Goal: Task Accomplishment & Management: Manage account settings

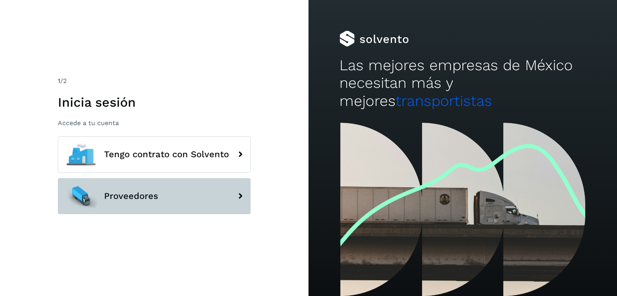
click at [161, 195] on button "Proveedores" at bounding box center [154, 196] width 193 height 36
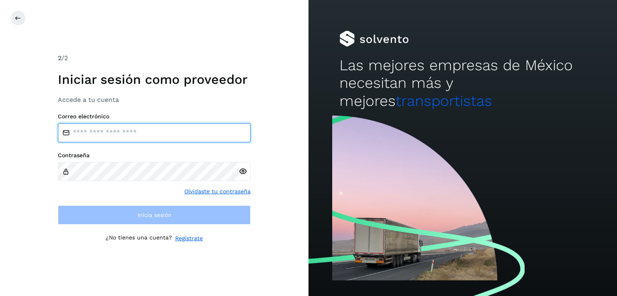
click at [117, 126] on input "email" at bounding box center [154, 132] width 193 height 19
type input "**********"
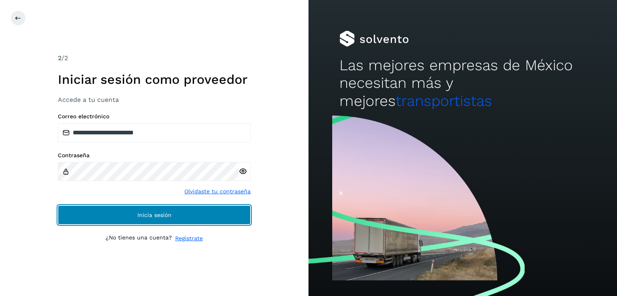
click at [149, 213] on span "Inicia sesión" at bounding box center [154, 215] width 34 height 6
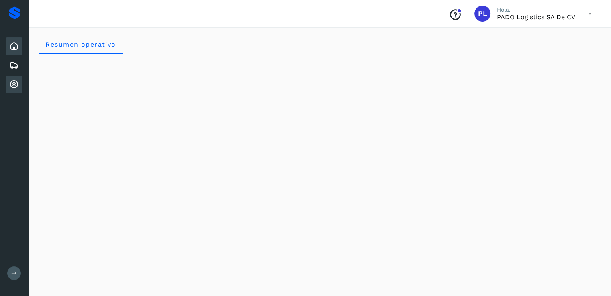
click at [16, 82] on icon at bounding box center [14, 85] width 10 height 10
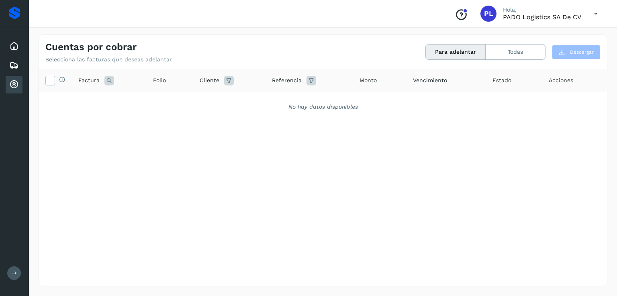
click at [596, 10] on icon at bounding box center [595, 14] width 16 height 16
click at [549, 39] on div "Cerrar sesión" at bounding box center [556, 36] width 96 height 15
